Goal: Navigation & Orientation: Find specific page/section

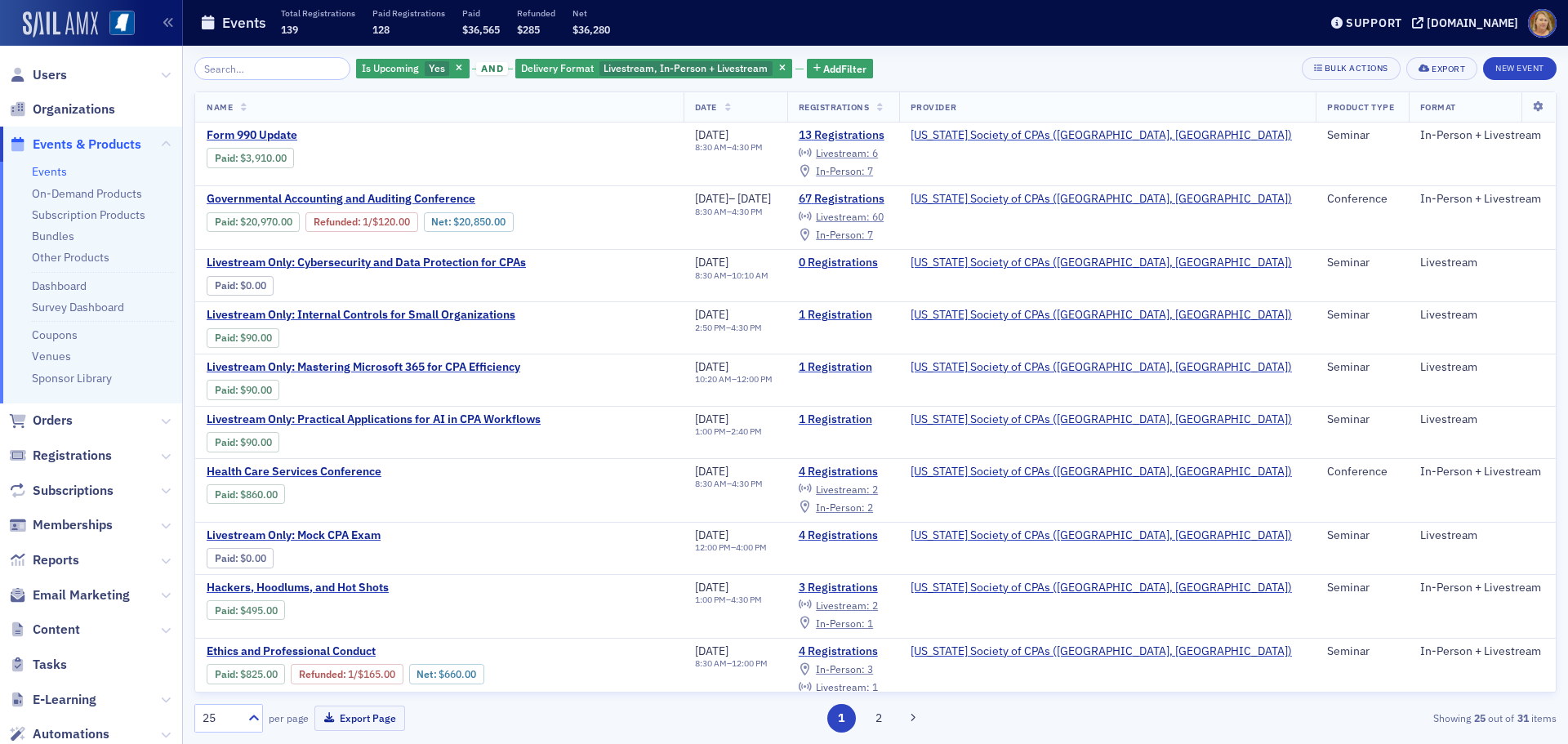
click at [96, 24] on img at bounding box center [60, 24] width 75 height 26
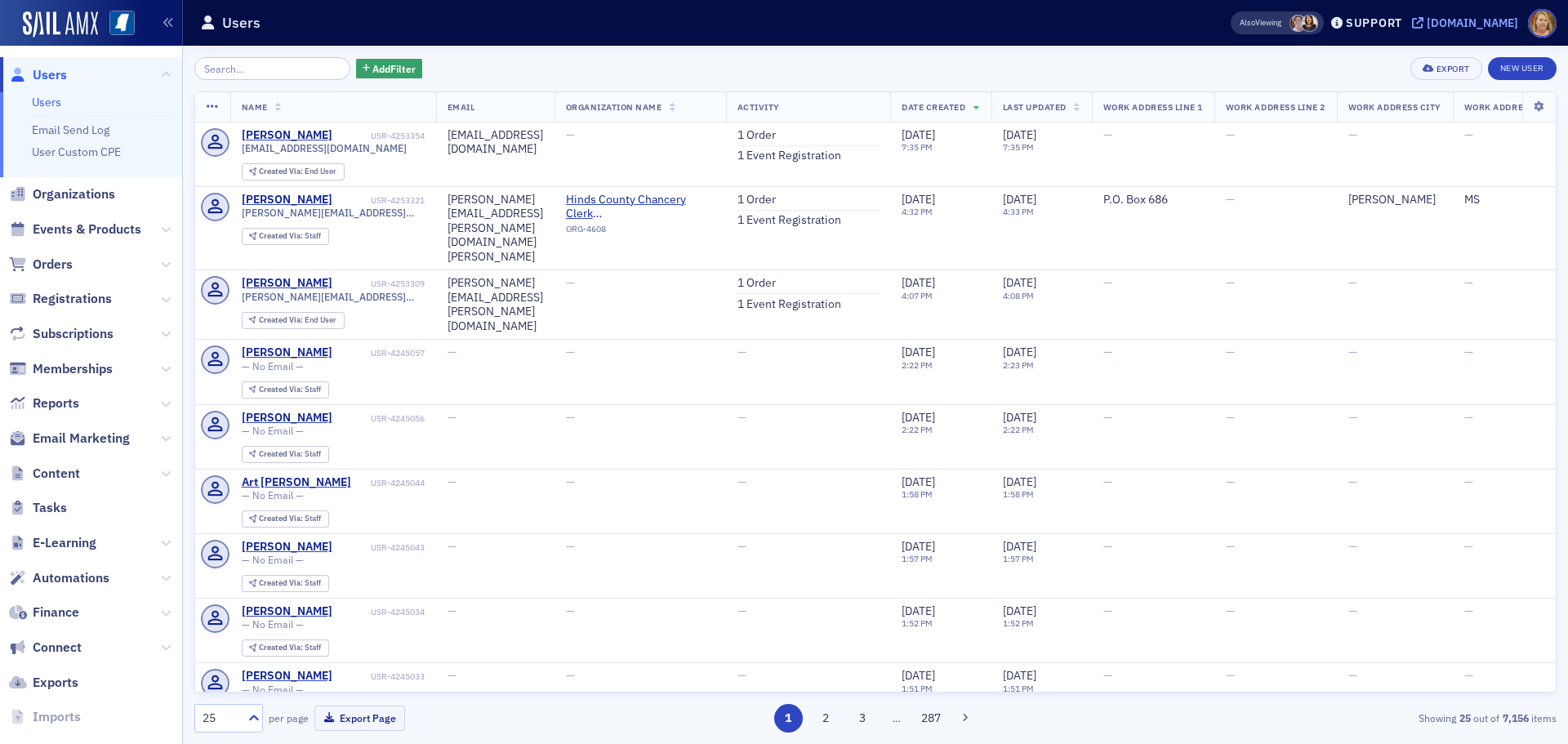
click at [1461, 21] on div "[DOMAIN_NAME]" at bounding box center [1472, 22] width 91 height 14
